Goal: Information Seeking & Learning: Learn about a topic

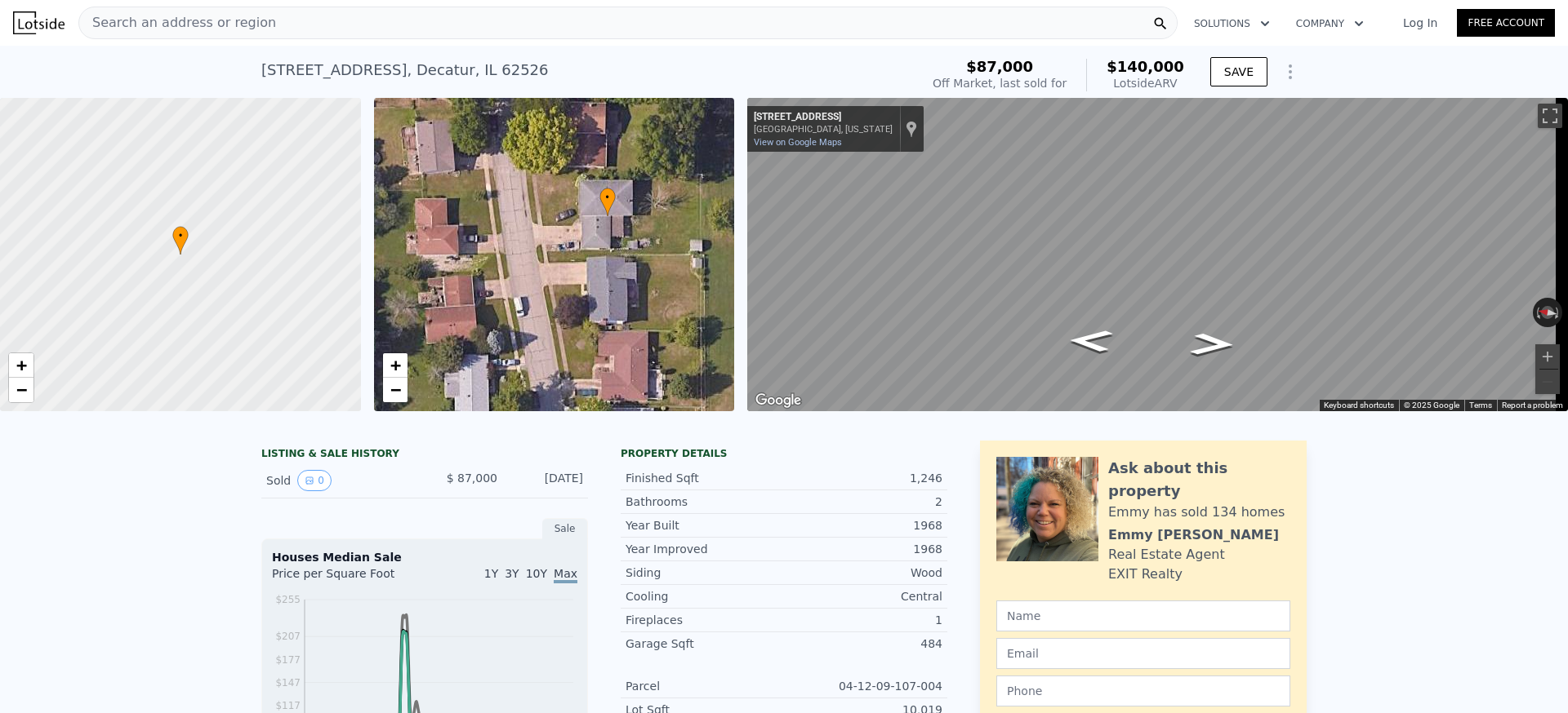
drag, startPoint x: 647, startPoint y: 281, endPoint x: 699, endPoint y: 243, distance: 64.4
click at [699, 243] on div "• + −" at bounding box center [554, 254] width 361 height 313
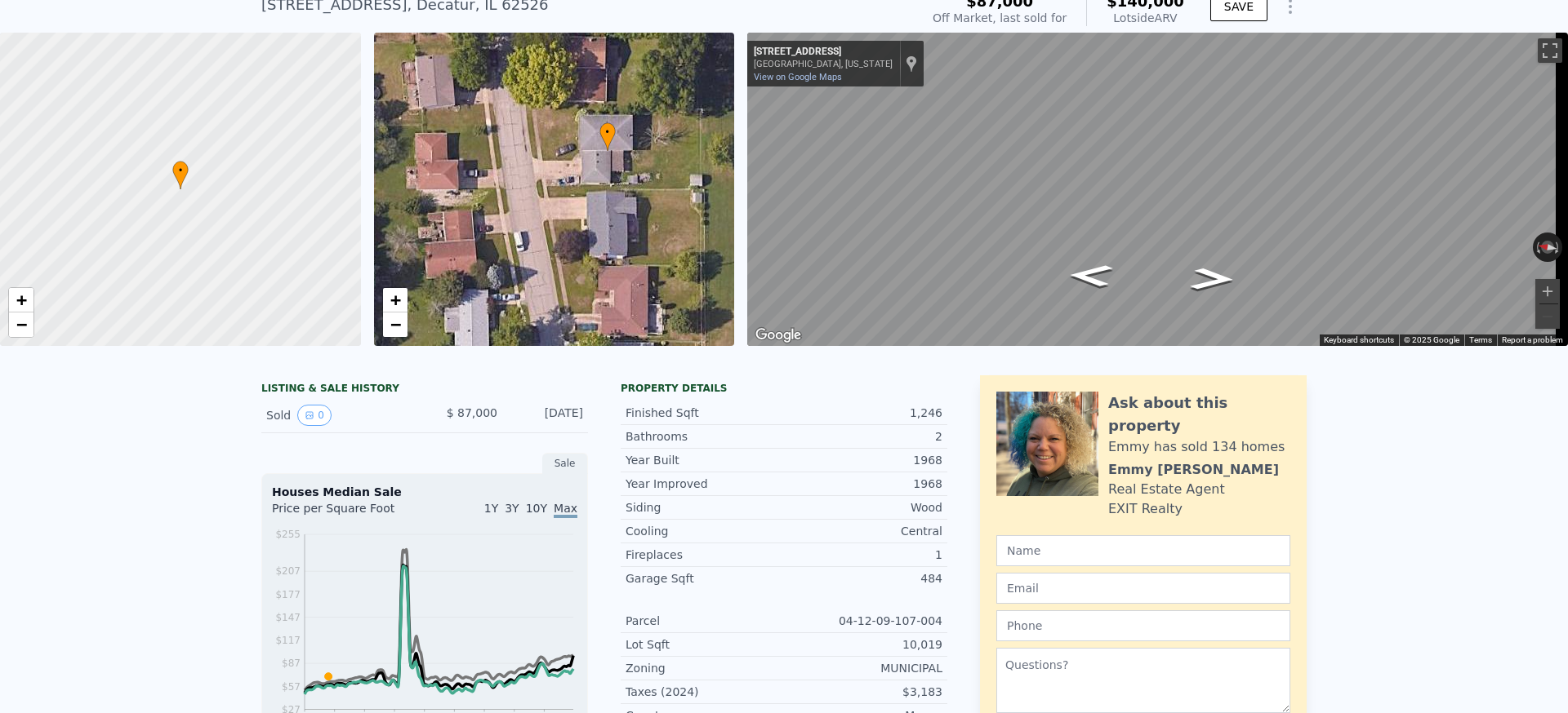
scroll to position [91, 0]
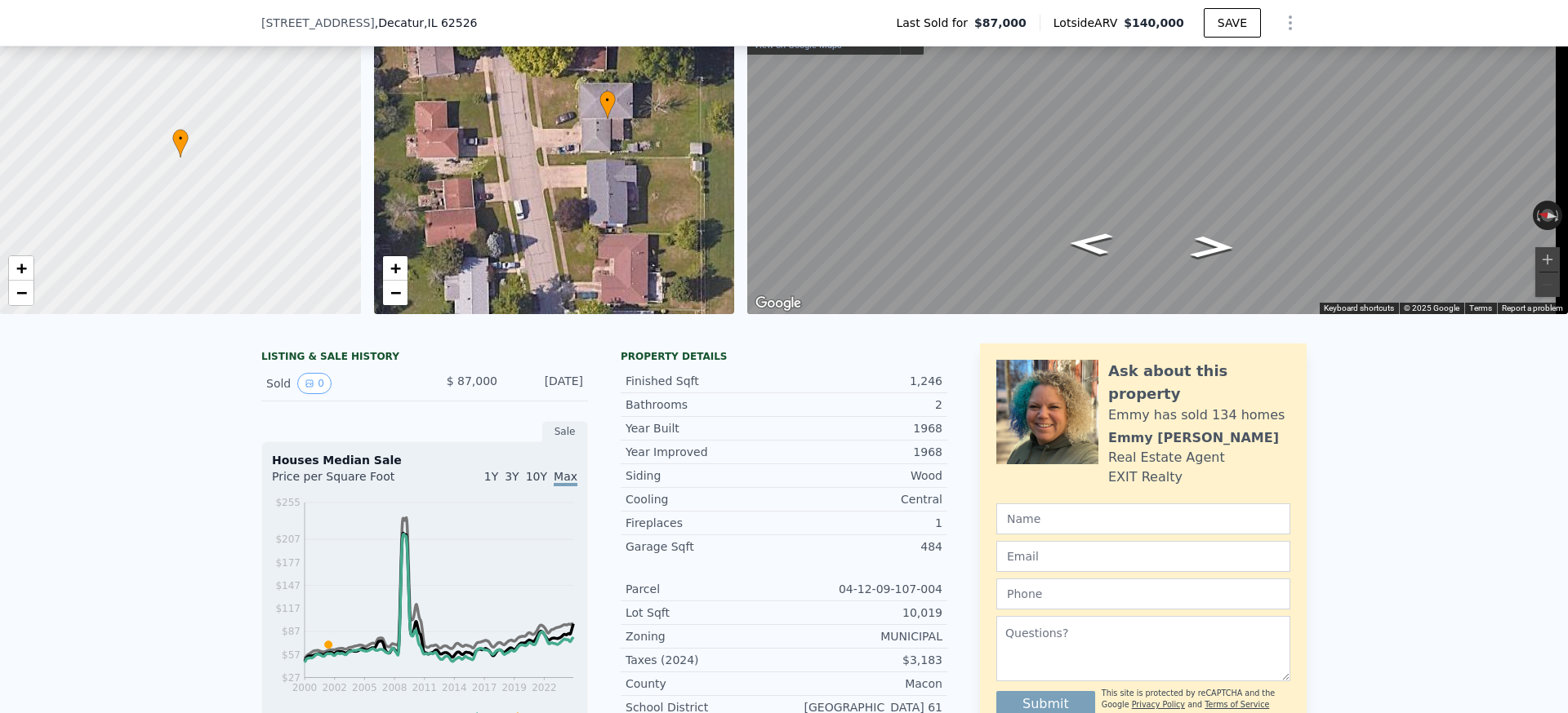
click at [675, 389] on div "Finished Sqft" at bounding box center [704, 382] width 158 height 16
click at [199, 402] on div "LISTING & SALE HISTORY Sold 0 $ 87,000 [DATE] Sale Houses Median Sale Price per…" at bounding box center [784, 702] width 1568 height 743
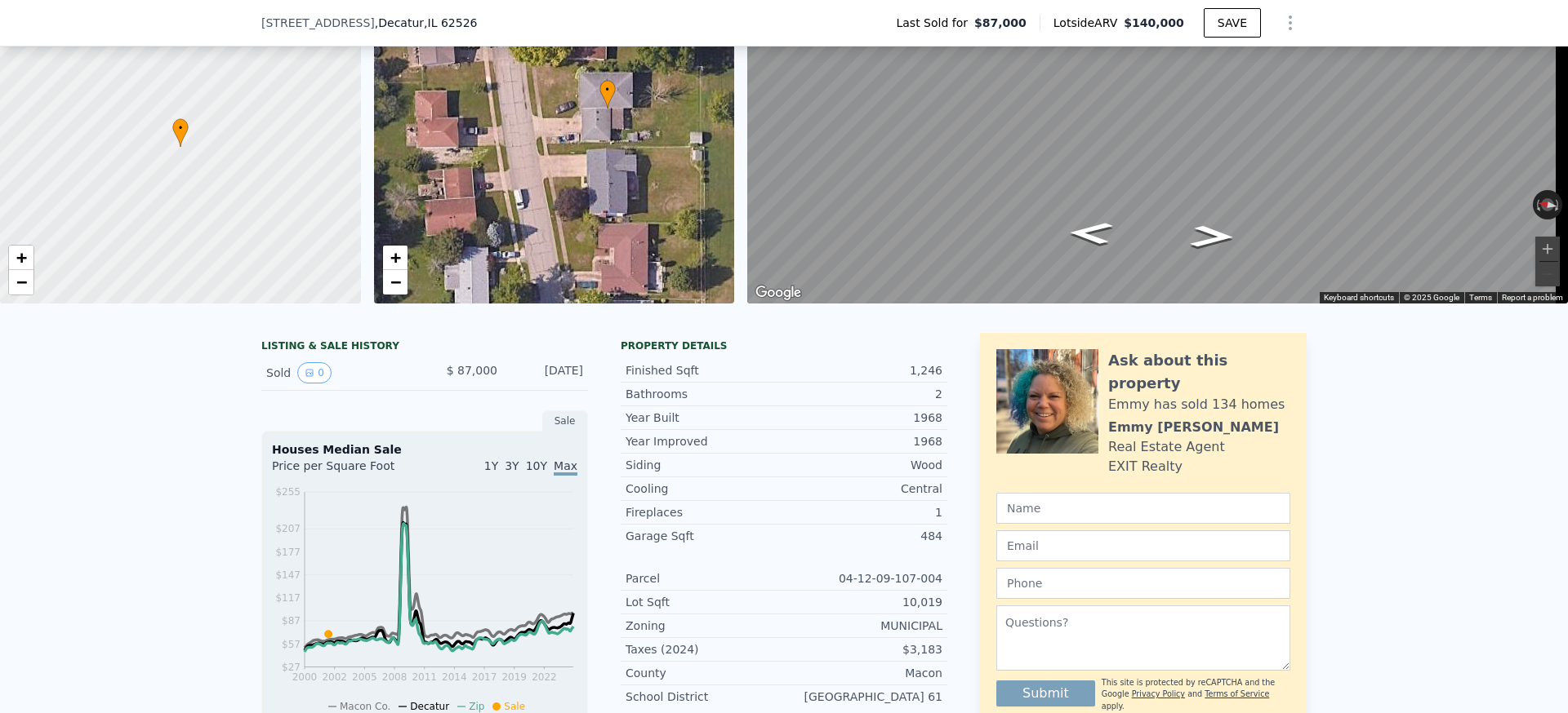
scroll to position [0, 0]
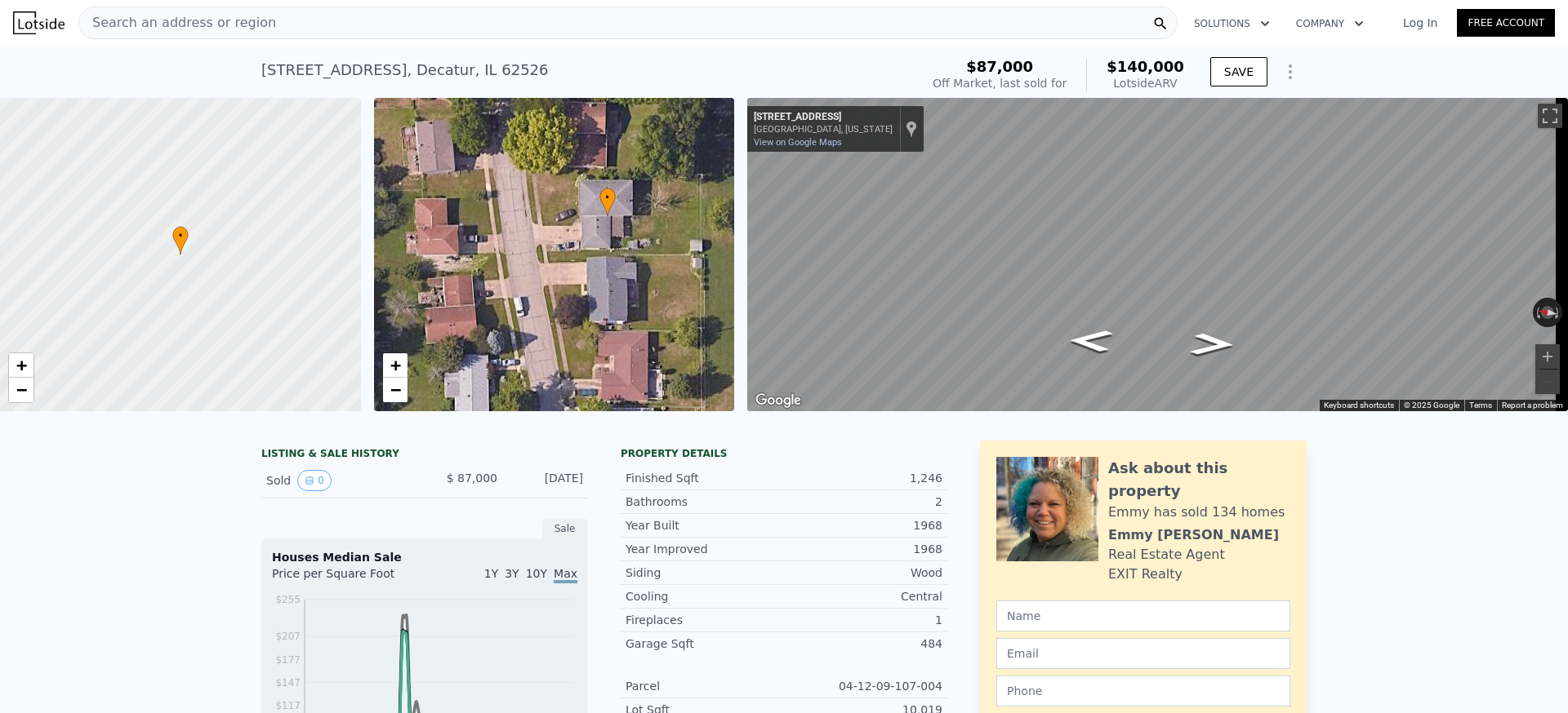
click at [1286, 72] on icon "Show Options" at bounding box center [1290, 72] width 20 height 20
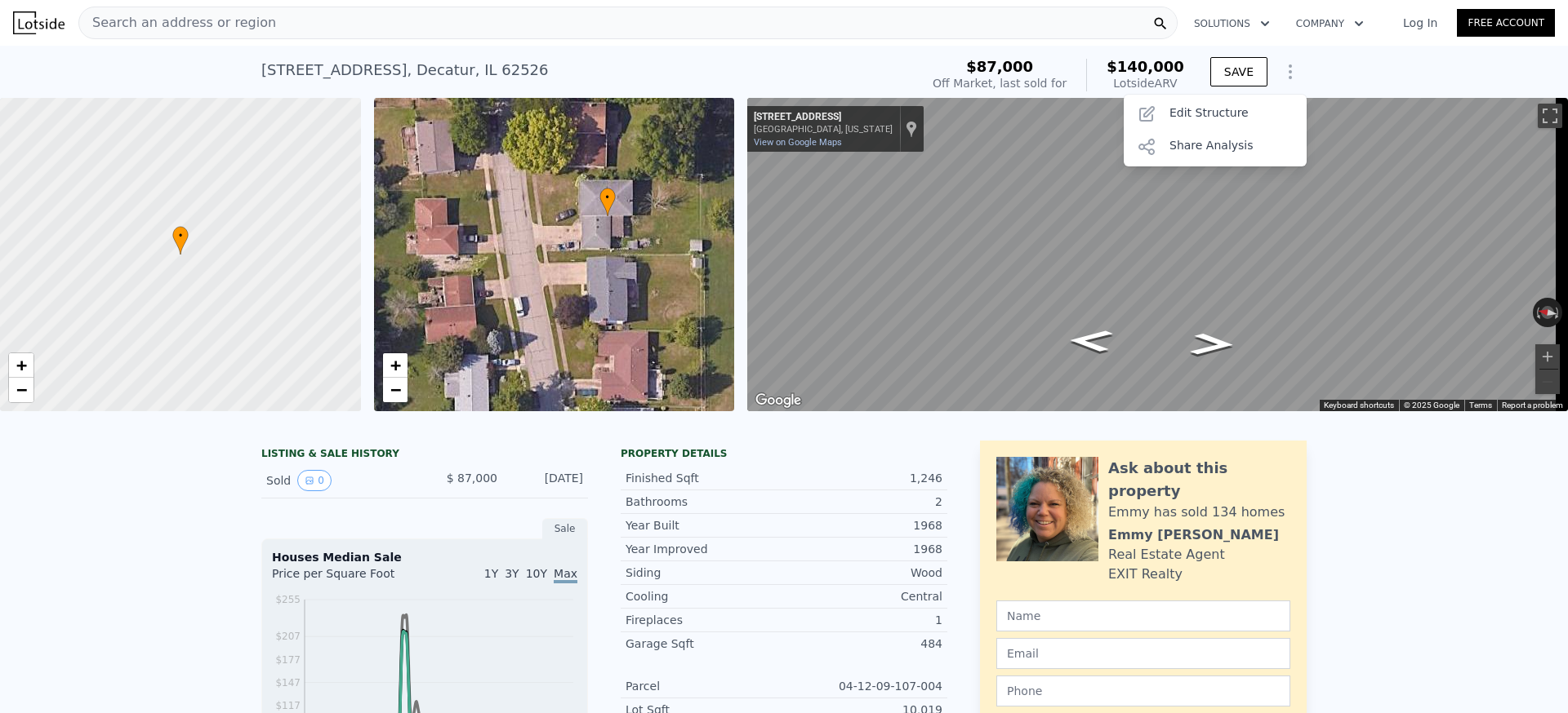
click at [1291, 71] on icon "Show Options" at bounding box center [1290, 72] width 20 height 20
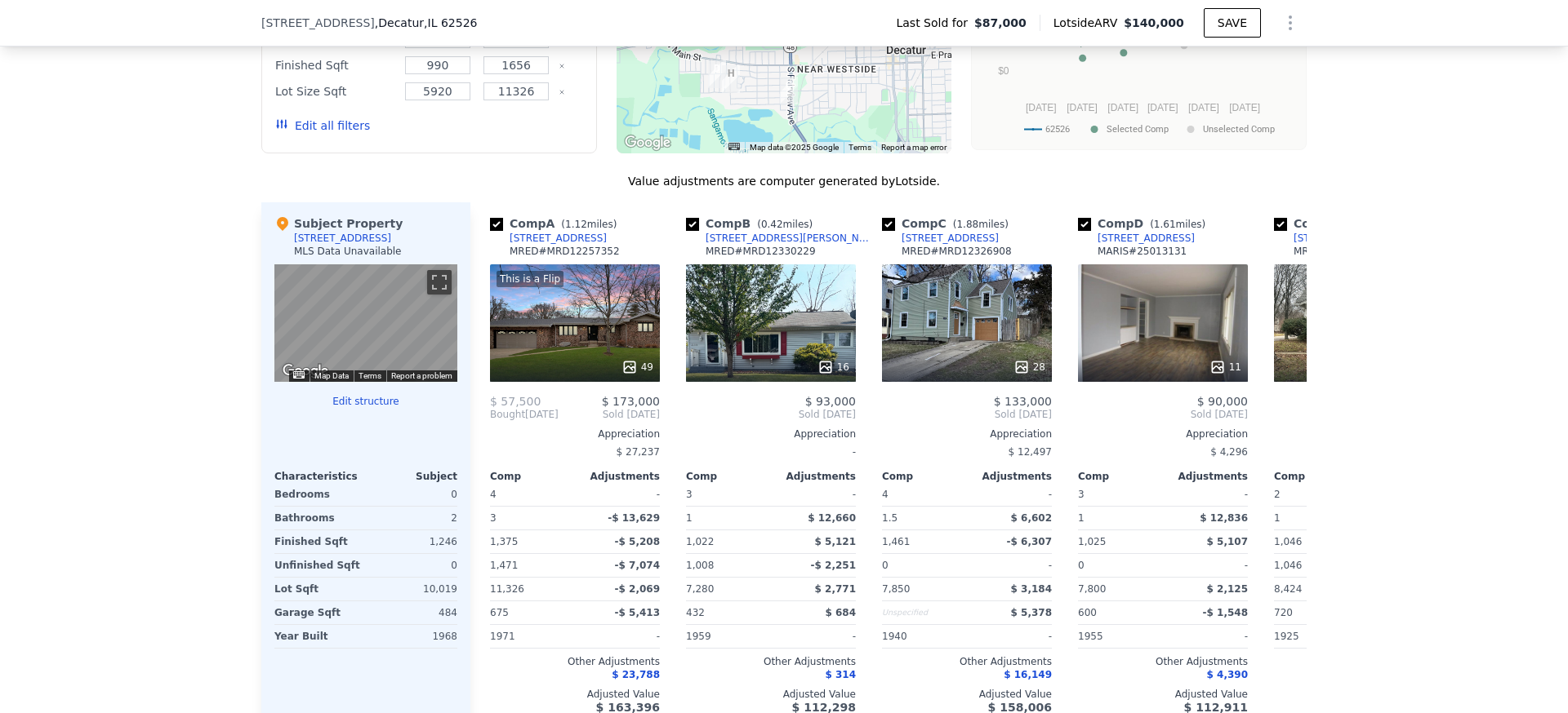
scroll to position [1444, 0]
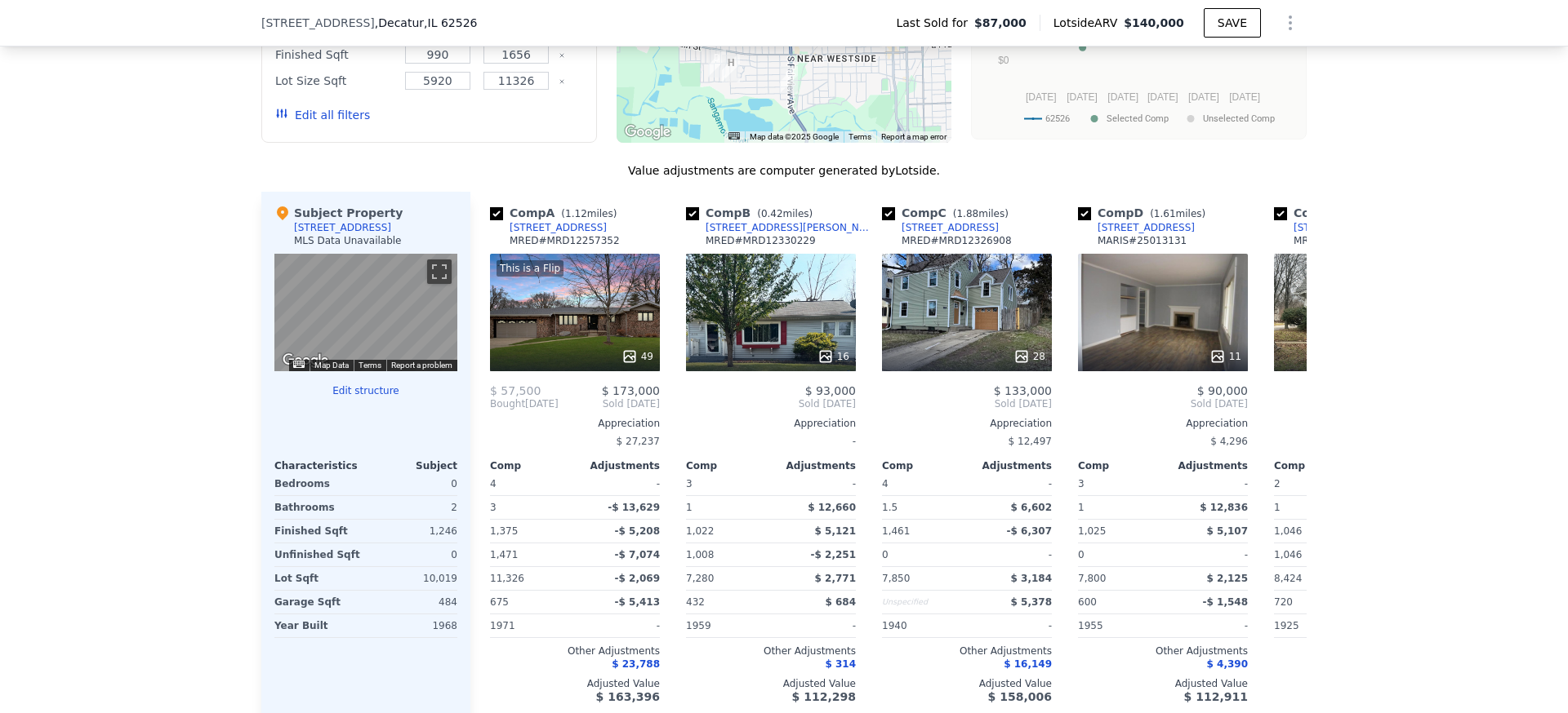
click at [342, 450] on div at bounding box center [365, 441] width 183 height 23
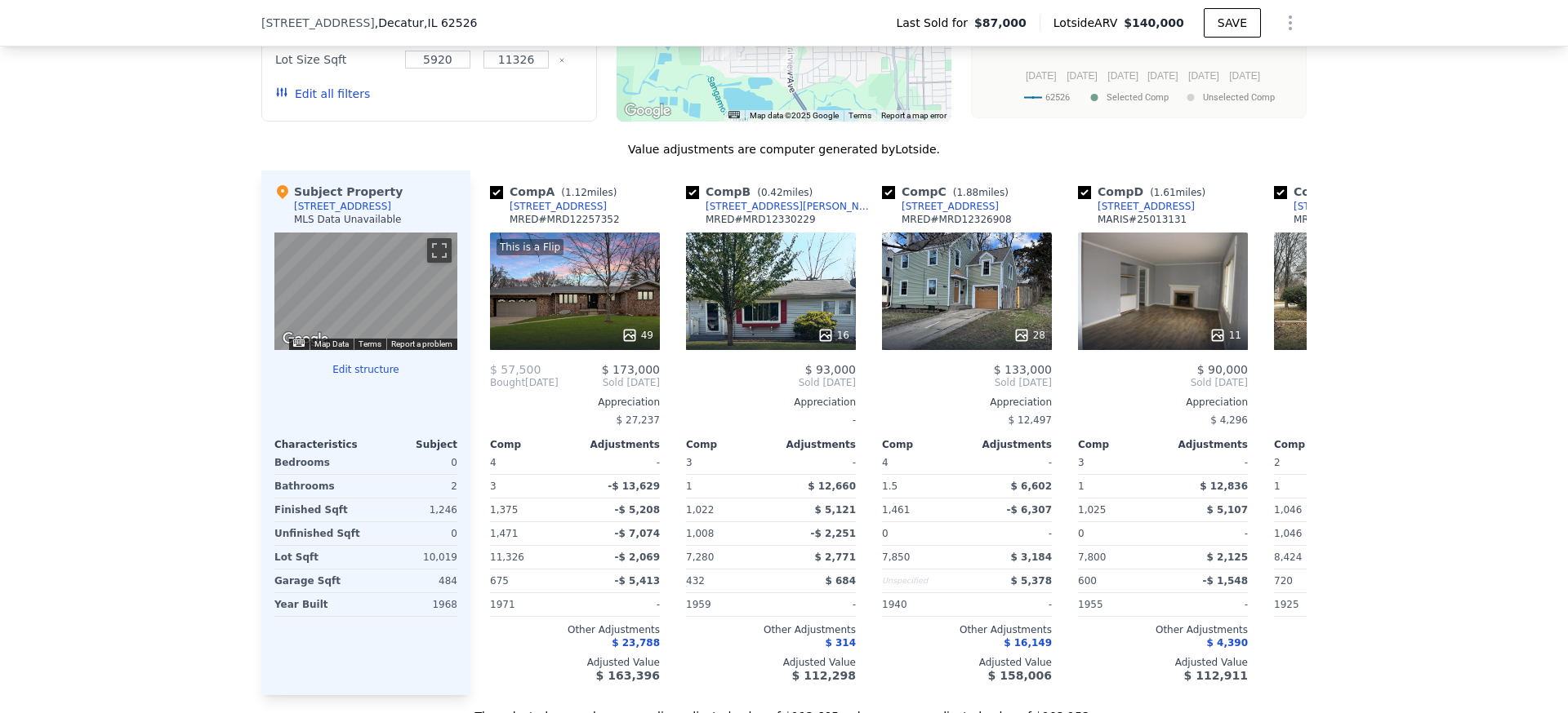
click at [293, 347] on img "Keyboard shortcuts" at bounding box center [299, 343] width 11 height 7
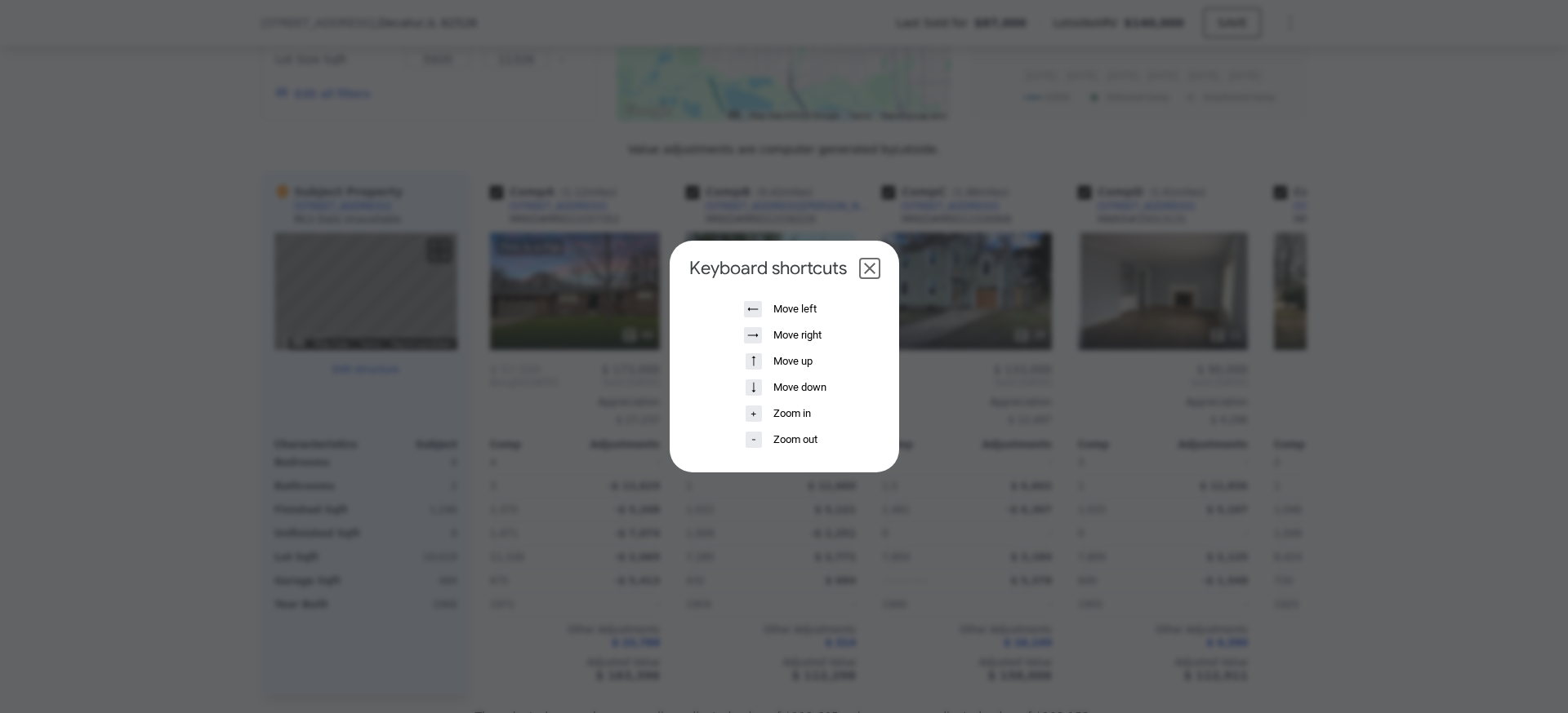
click at [670, 347] on dialog "Keyboard shortcuts ← Move left → Move right ↑ Move up ↓ Move down + Zoom in - Z…" at bounding box center [784, 356] width 229 height 231
click at [873, 273] on button "Close dialog" at bounding box center [869, 268] width 20 height 20
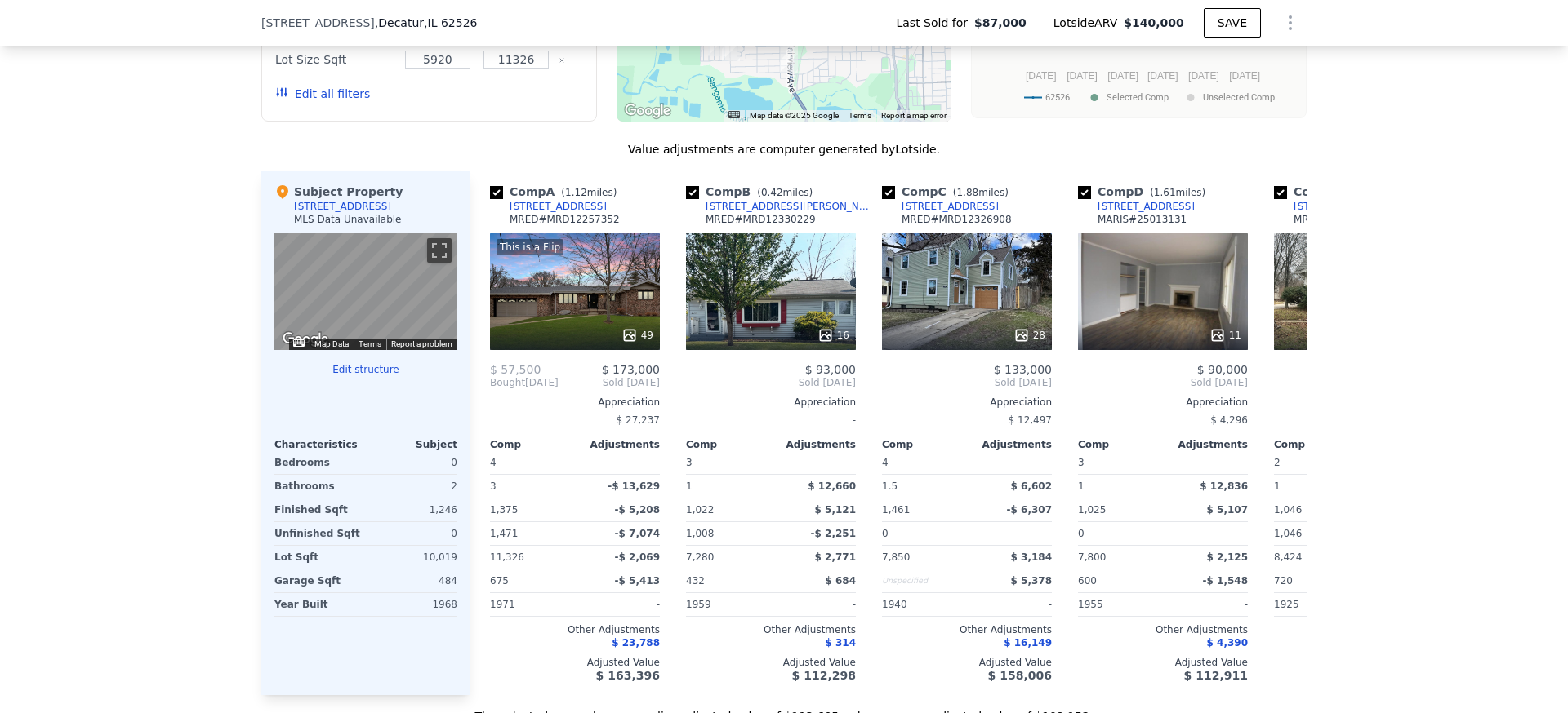
click at [389, 208] on div "Subject Property [STREET_ADDRESS] MLS Data Unavailable" at bounding box center [365, 208] width 183 height 49
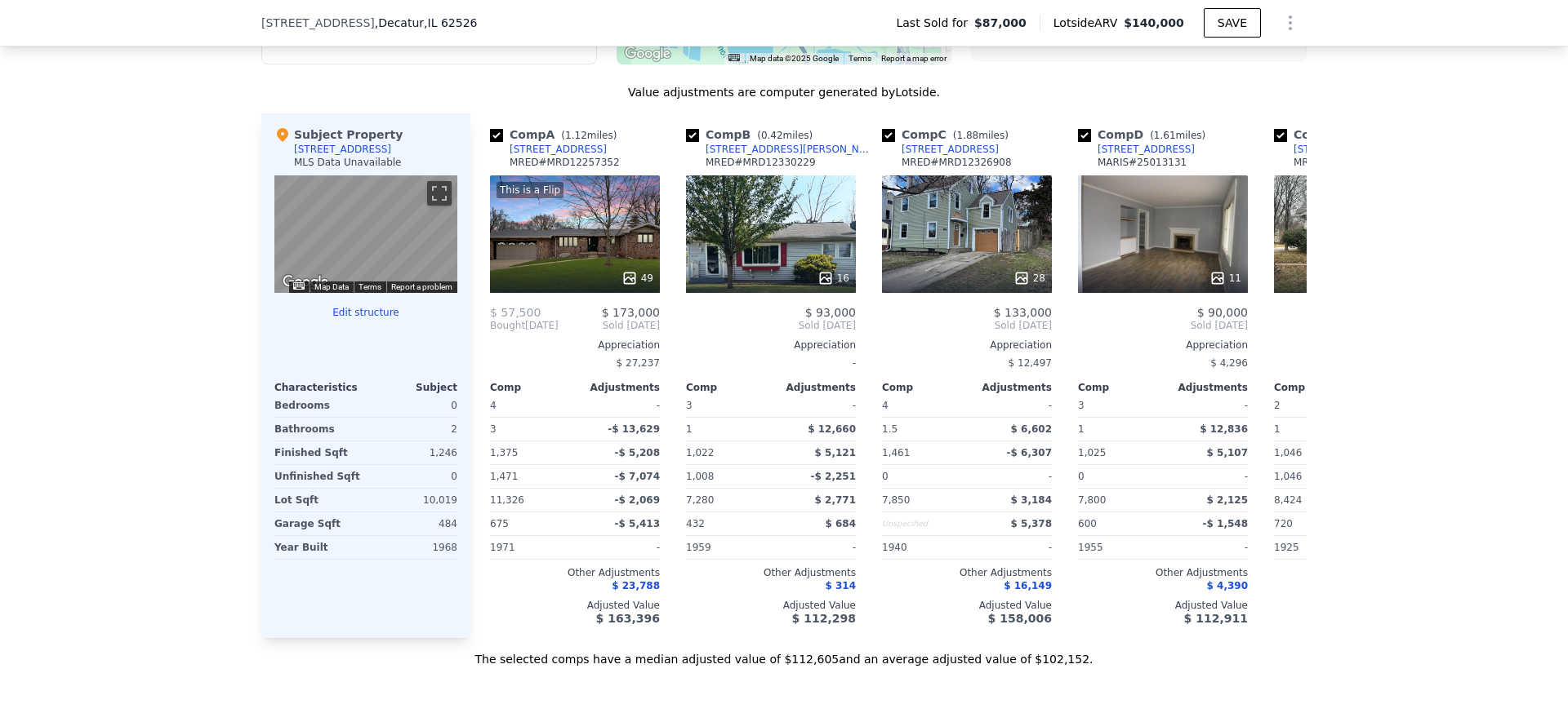
scroll to position [1512, 0]
